Goal: Book appointment/travel/reservation

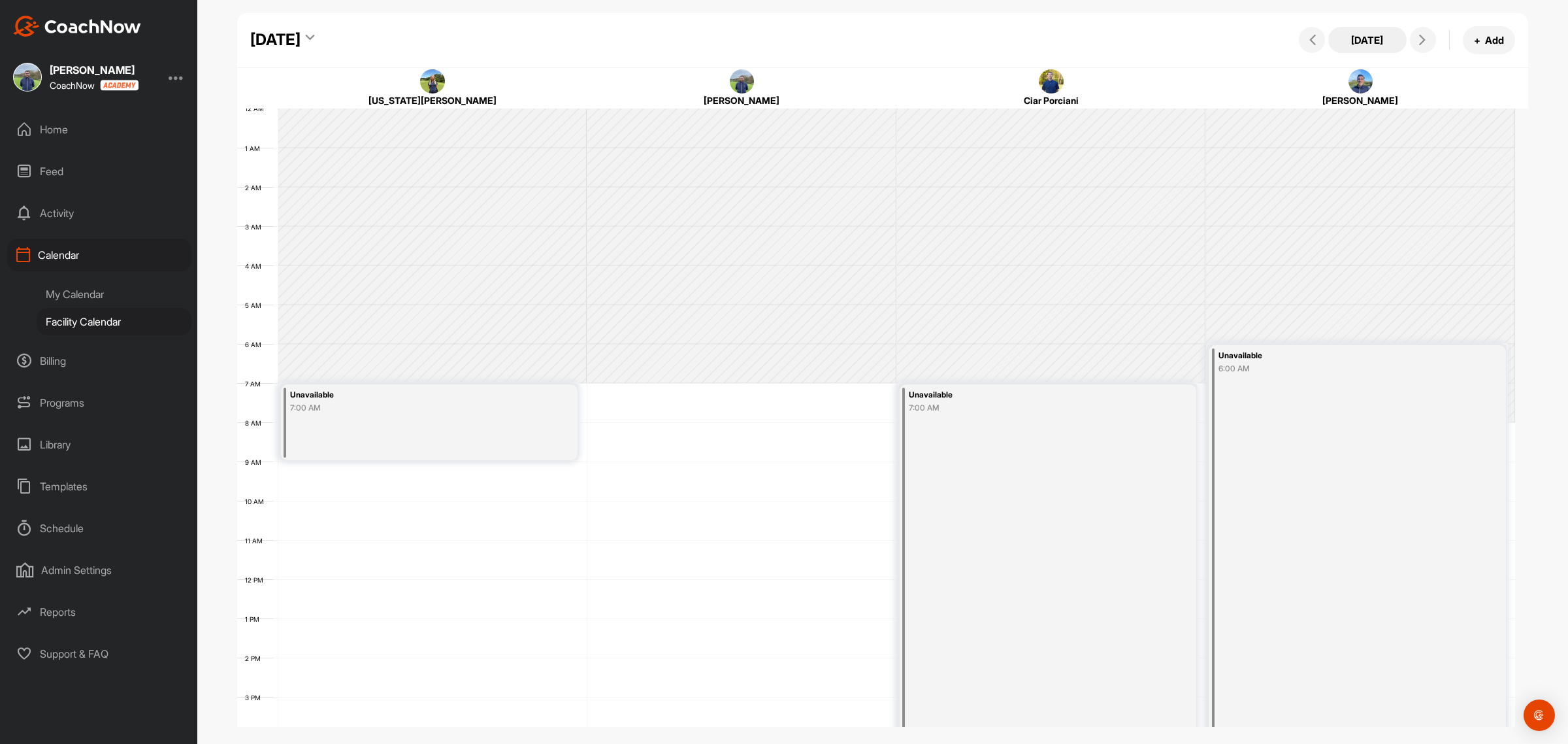
click at [1353, 32] on button "[DATE]" at bounding box center [1367, 40] width 78 height 26
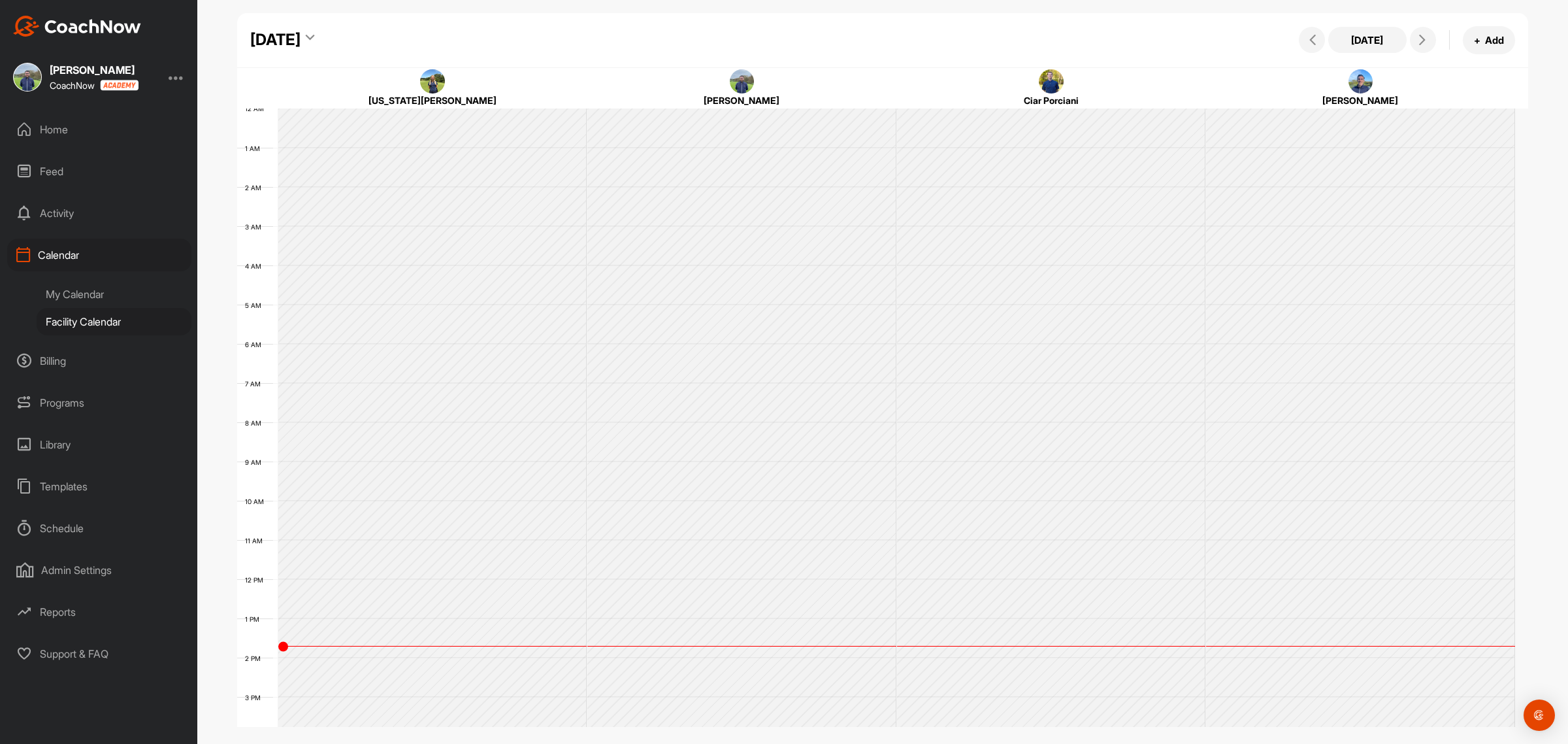
scroll to position [226, 0]
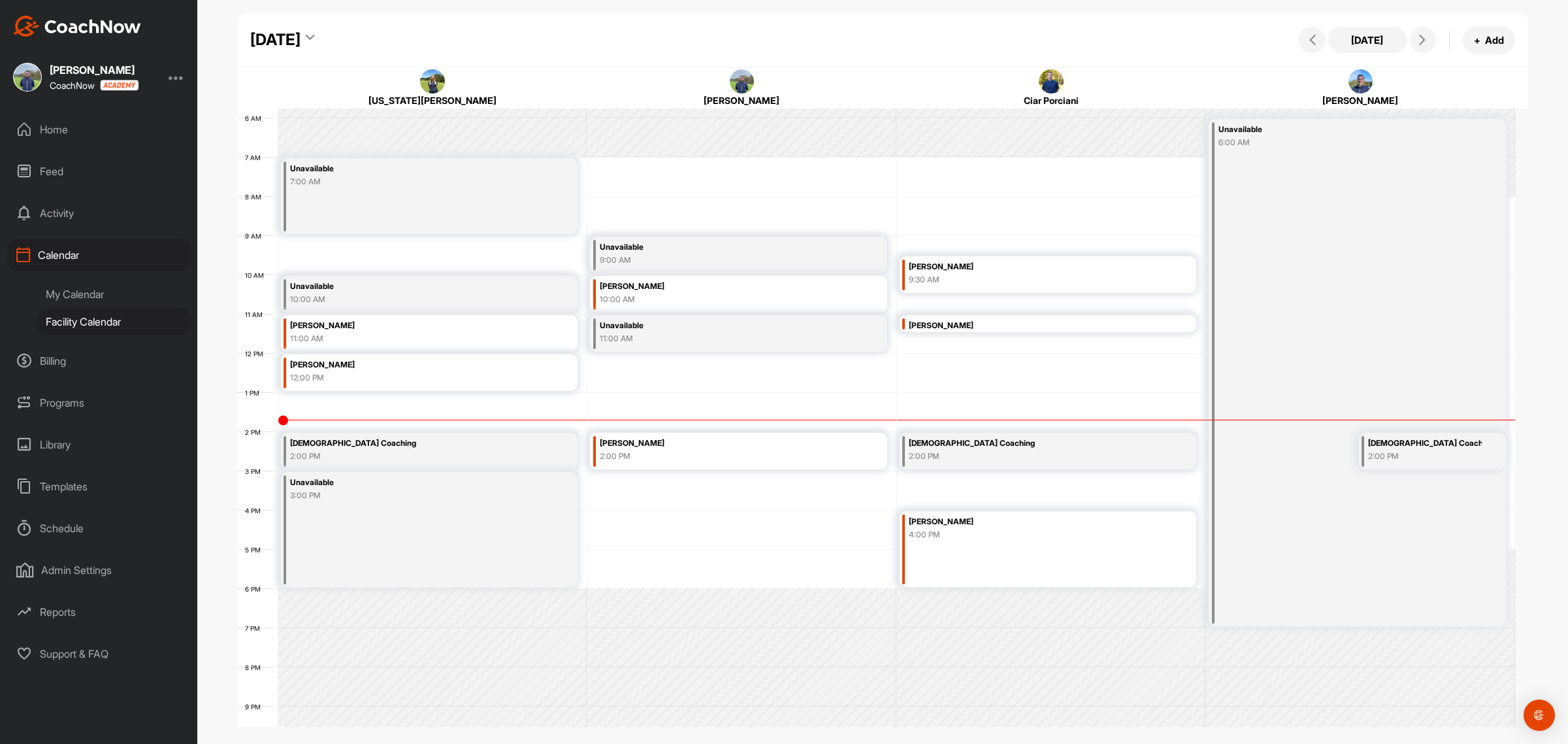
click at [314, 30] on div "[DATE]" at bounding box center [282, 40] width 64 height 23
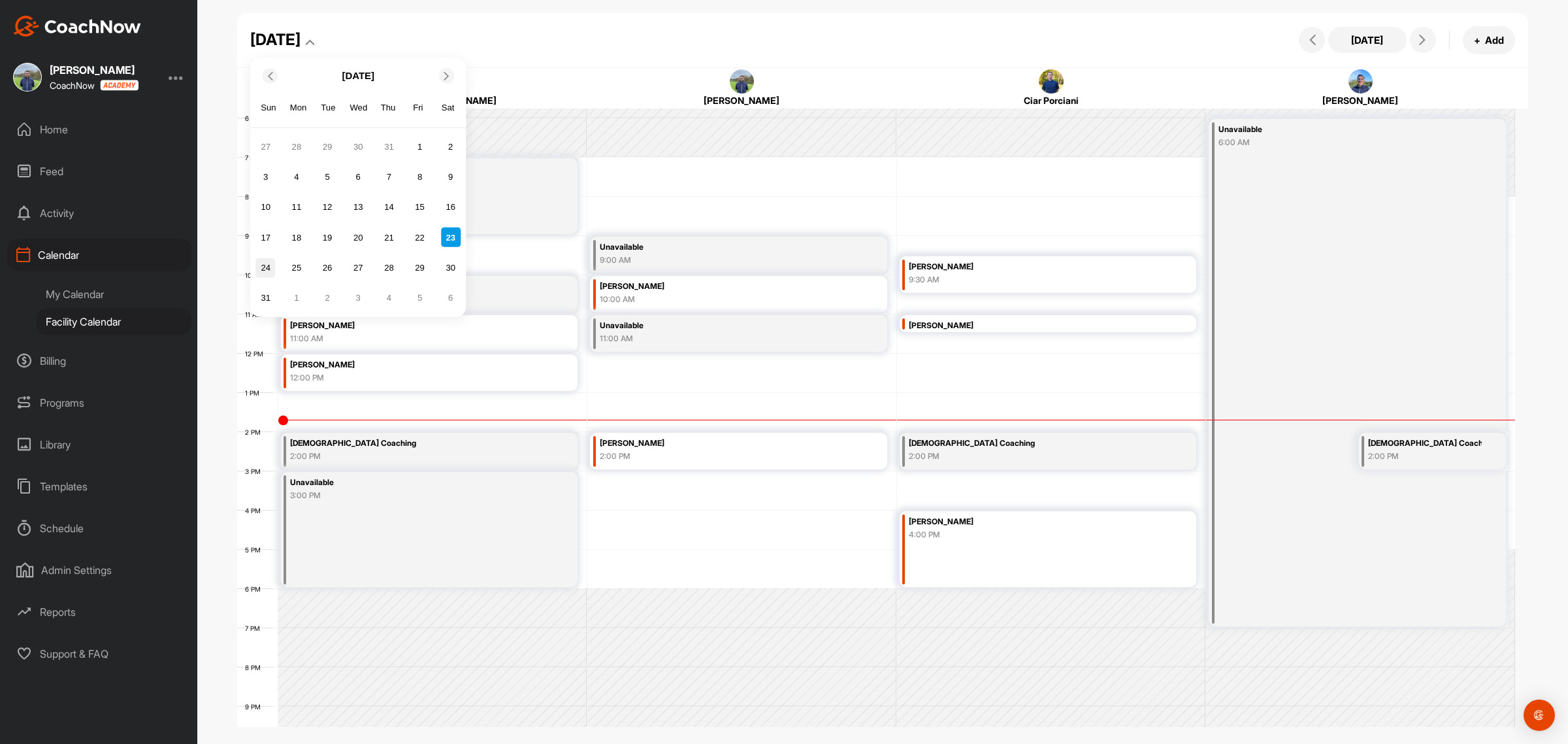
click at [269, 266] on div "24" at bounding box center [266, 267] width 19 height 19
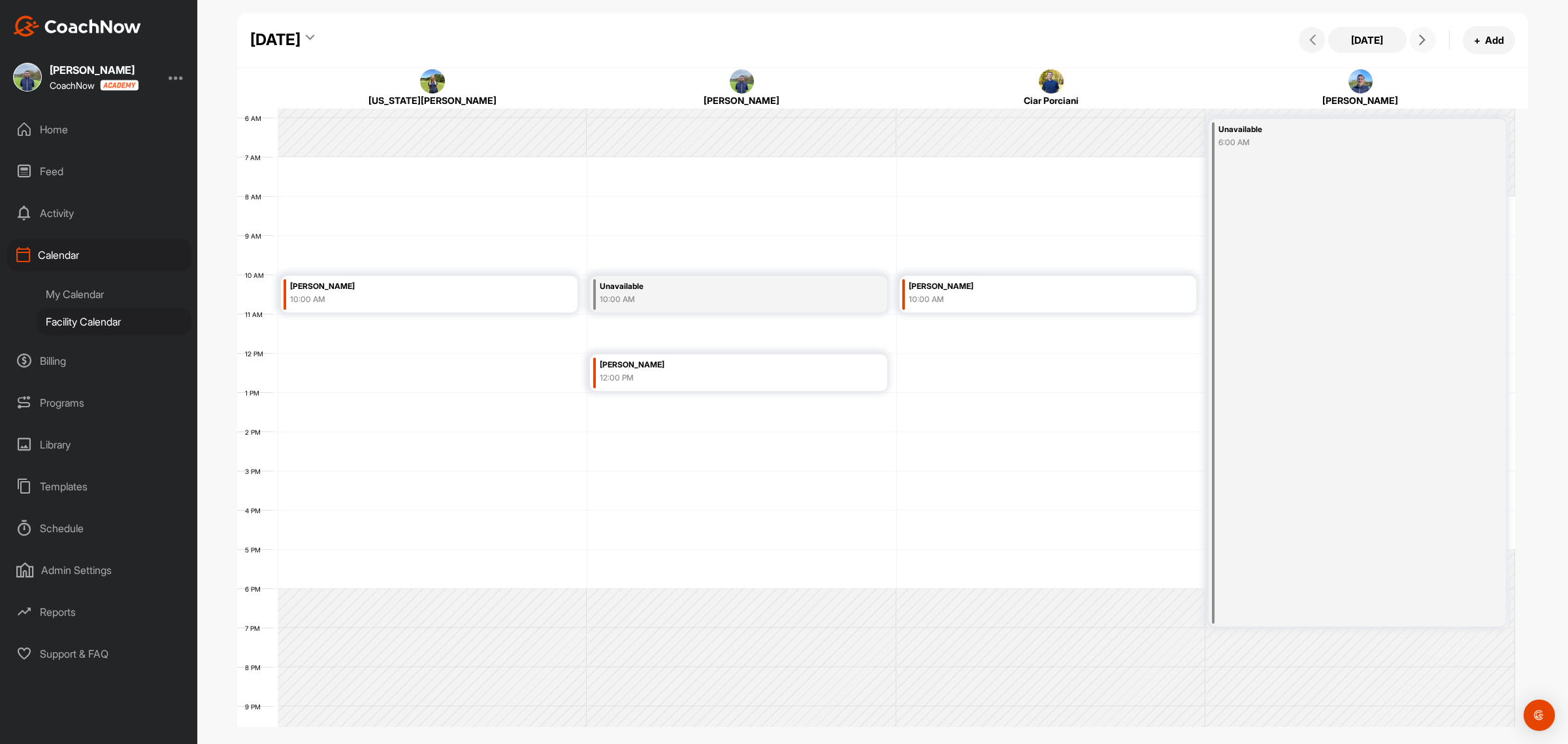
click at [1420, 37] on icon at bounding box center [1422, 40] width 11 height 11
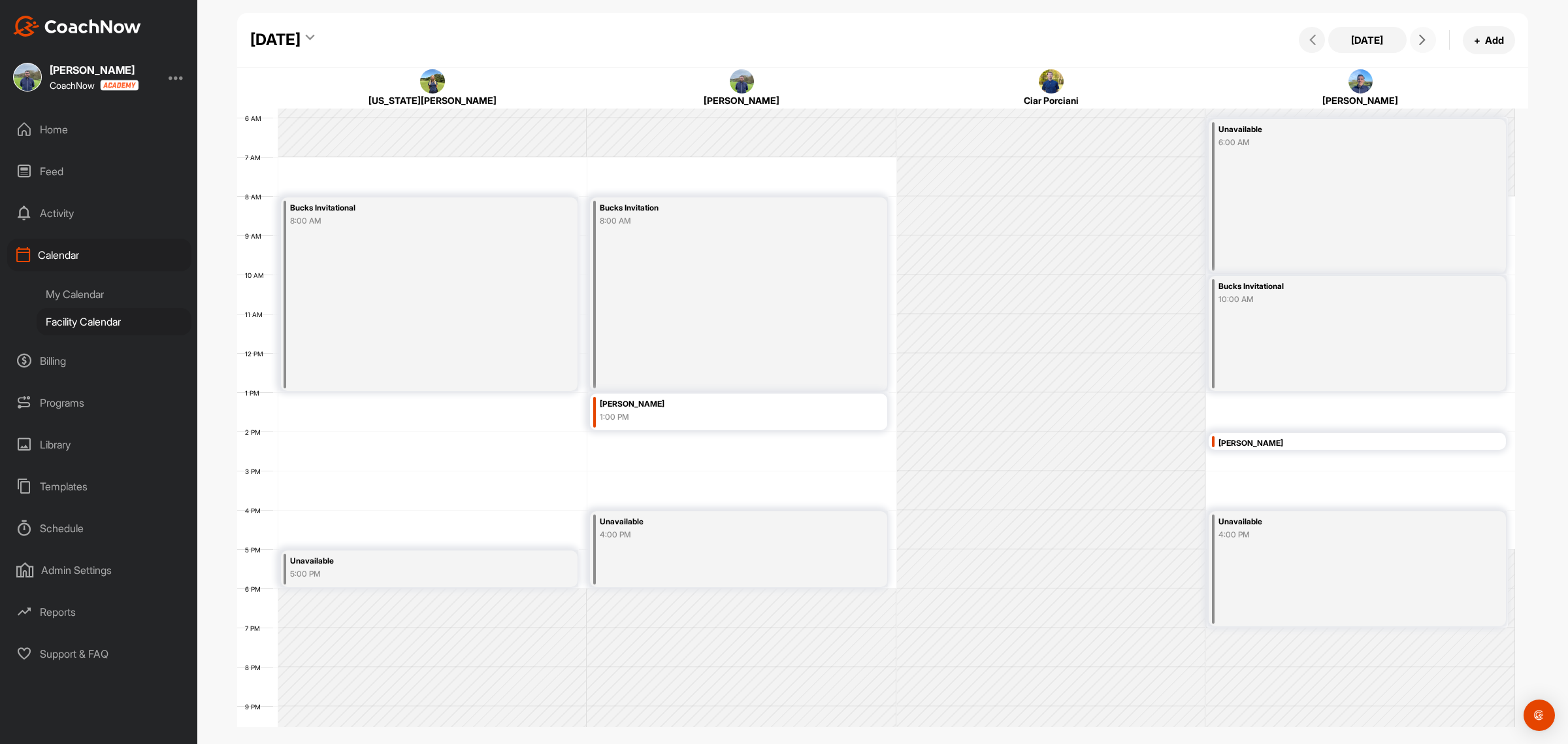
click at [1420, 38] on icon at bounding box center [1422, 40] width 11 height 11
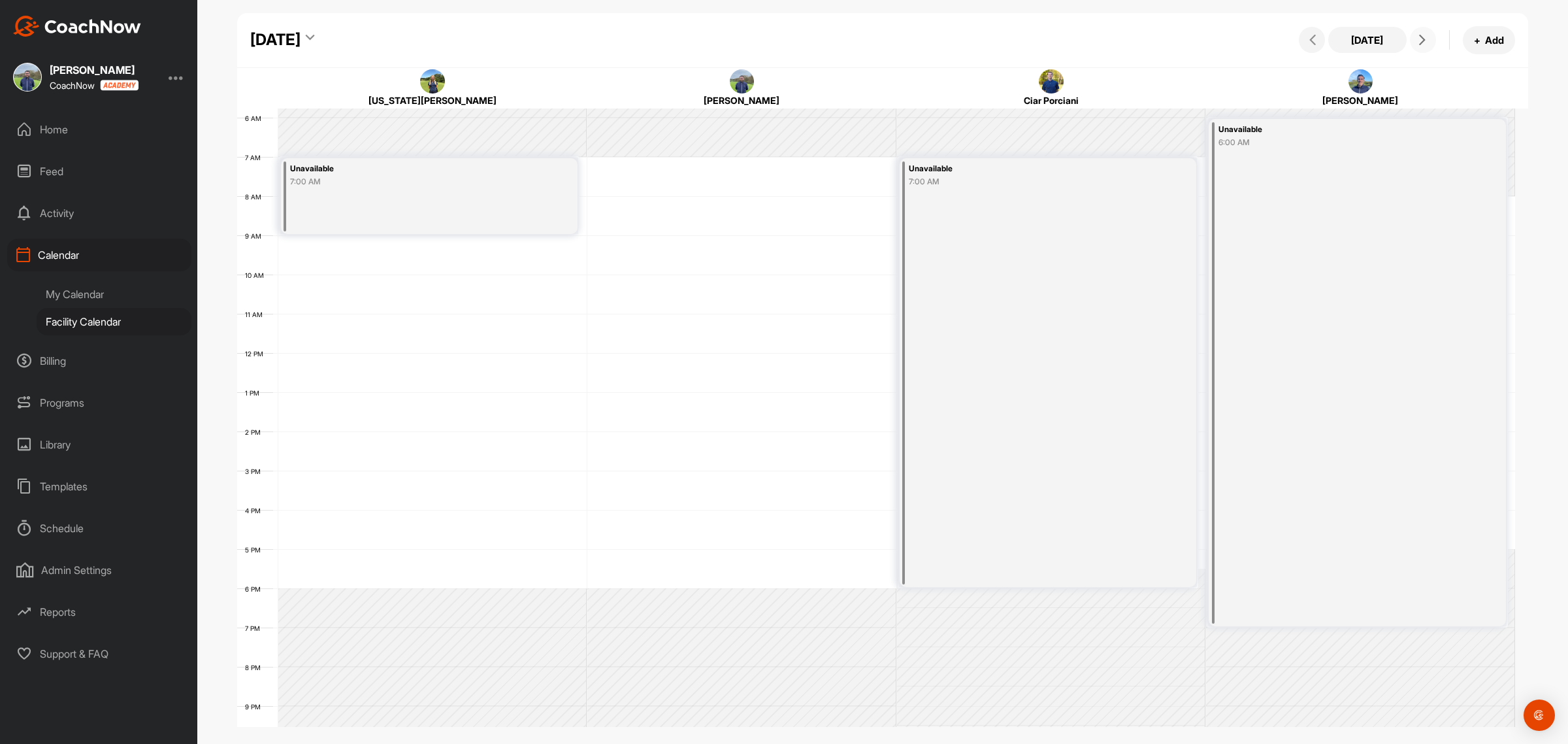
click at [1420, 38] on icon at bounding box center [1422, 40] width 11 height 11
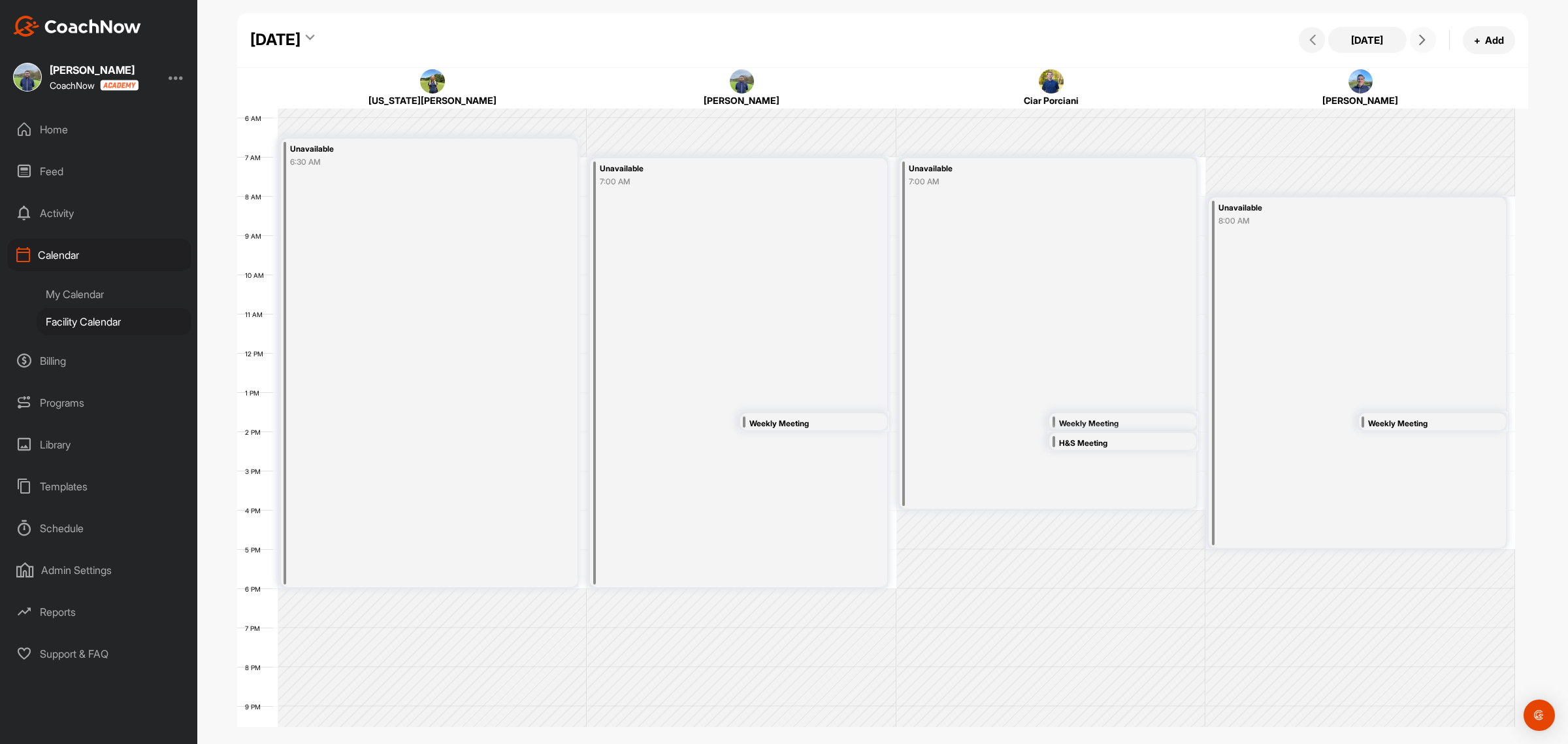
click at [1420, 38] on icon at bounding box center [1422, 40] width 11 height 11
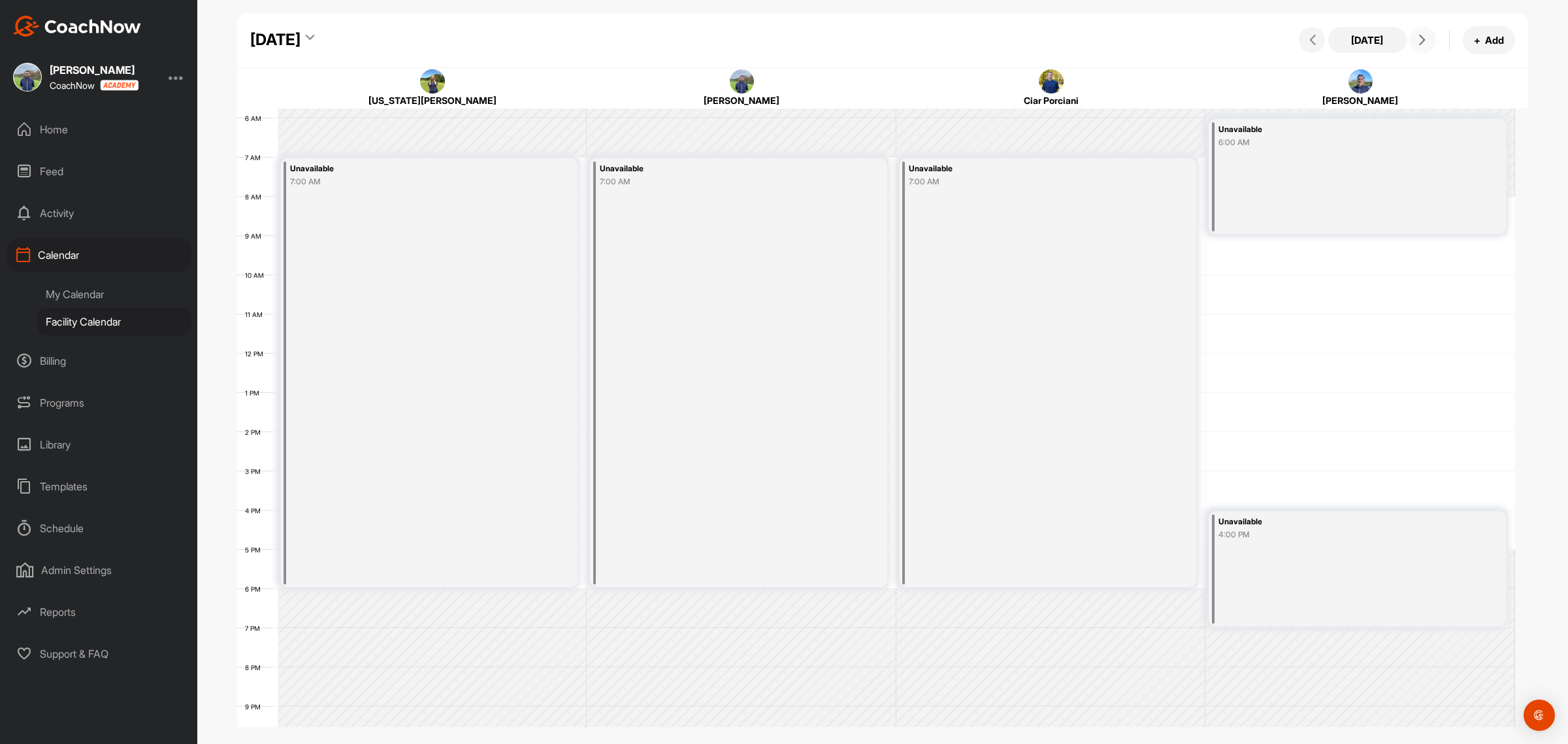
click at [1420, 38] on icon at bounding box center [1422, 40] width 11 height 11
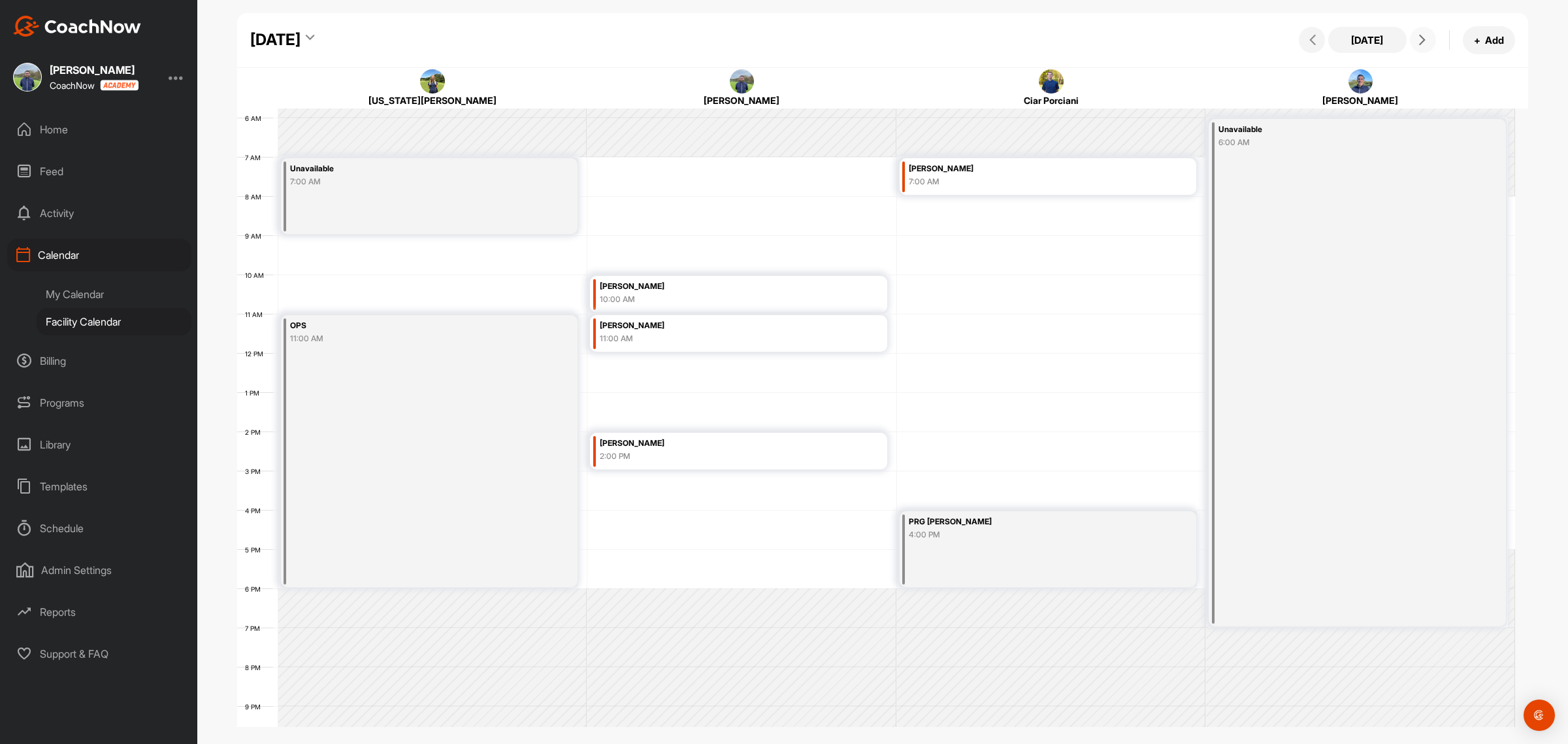
click at [1420, 38] on icon at bounding box center [1422, 40] width 11 height 11
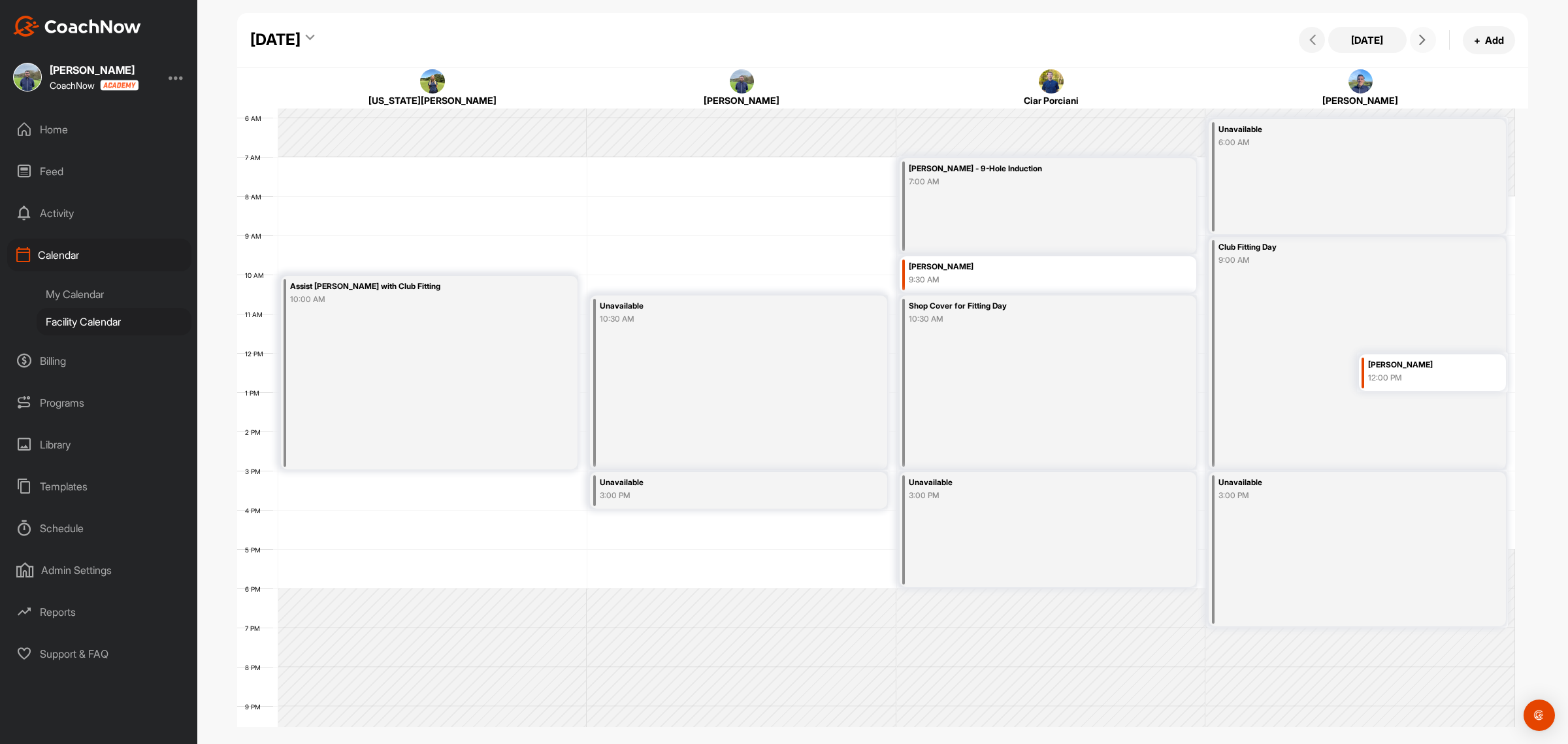
click at [1420, 38] on icon at bounding box center [1422, 40] width 11 height 11
